Goal: Information Seeking & Learning: Learn about a topic

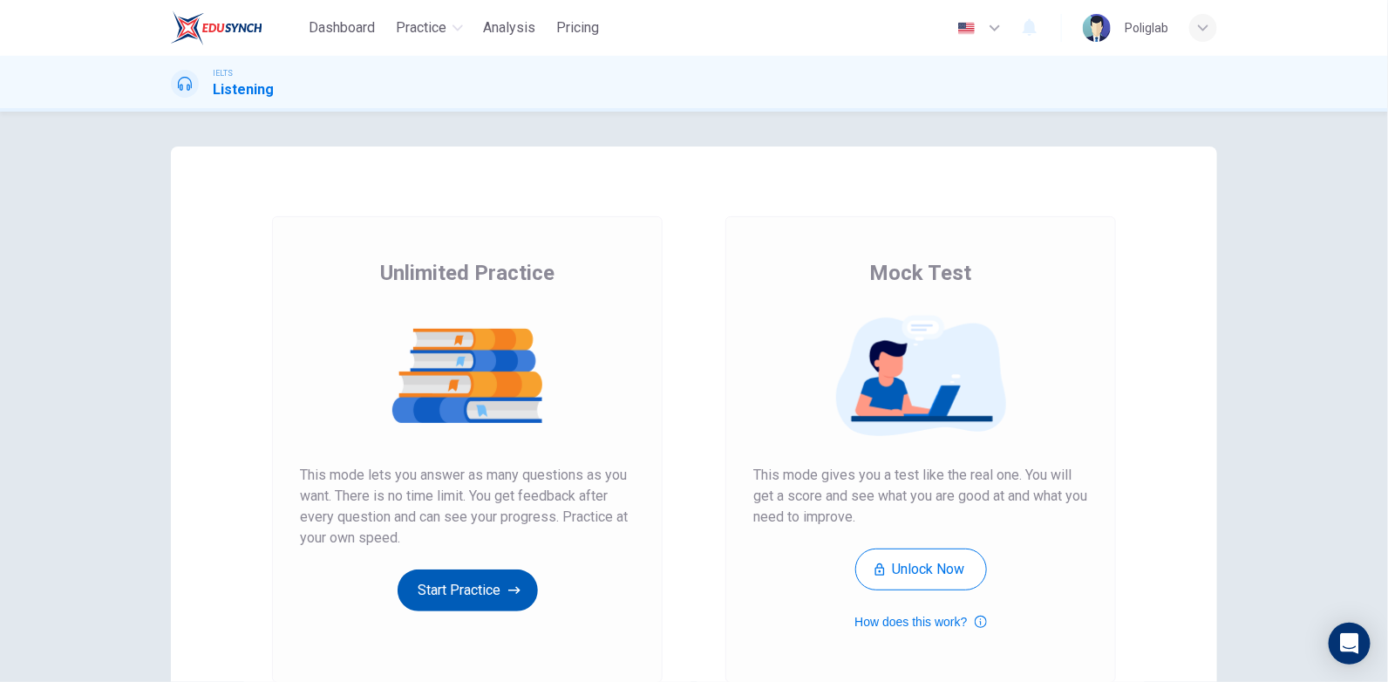
click at [485, 588] on button "Start Practice" at bounding box center [468, 590] width 140 height 42
click at [507, 604] on button "Start Practice" at bounding box center [468, 590] width 140 height 42
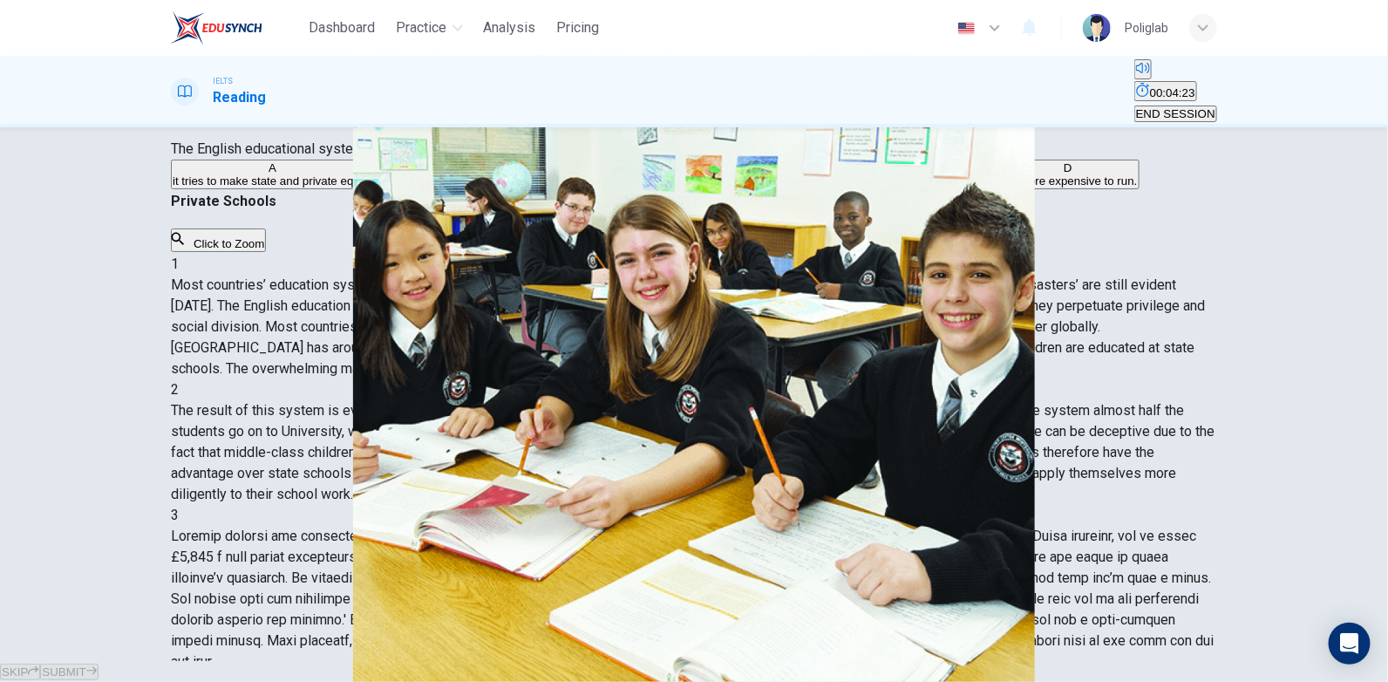
scroll to position [262, 0]
